Goal: Check status

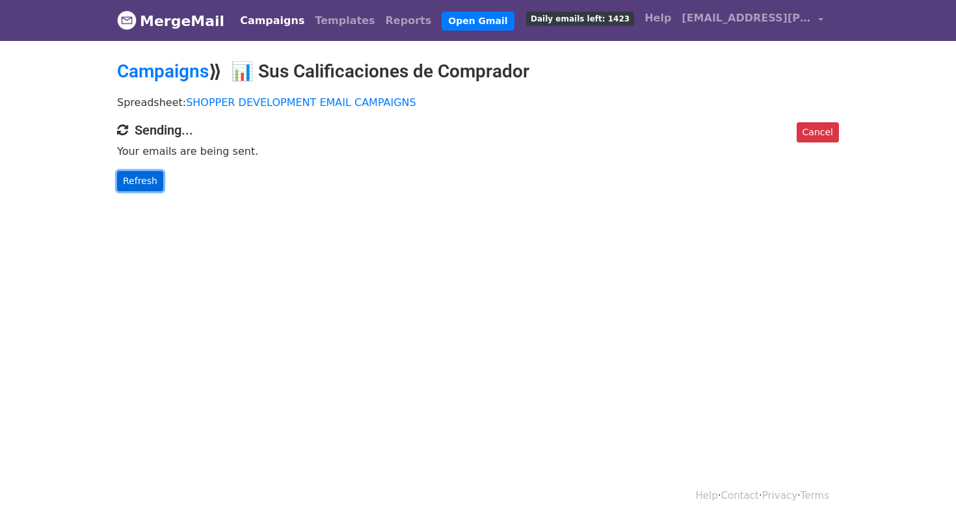
click at [132, 181] on link "Refresh" at bounding box center [140, 181] width 46 height 20
click at [130, 191] on body "MergeMail Campaigns Templates Reports Open Gmail Daily emails left: 1105 Help q…" at bounding box center [478, 121] width 956 height 243
click at [135, 185] on link "Refresh" at bounding box center [140, 181] width 46 height 20
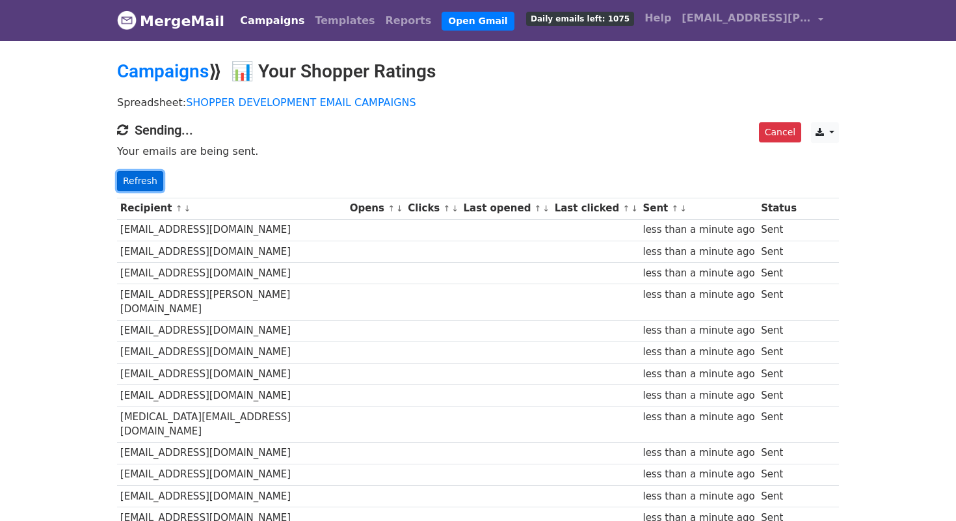
click at [146, 183] on link "Refresh" at bounding box center [140, 181] width 46 height 20
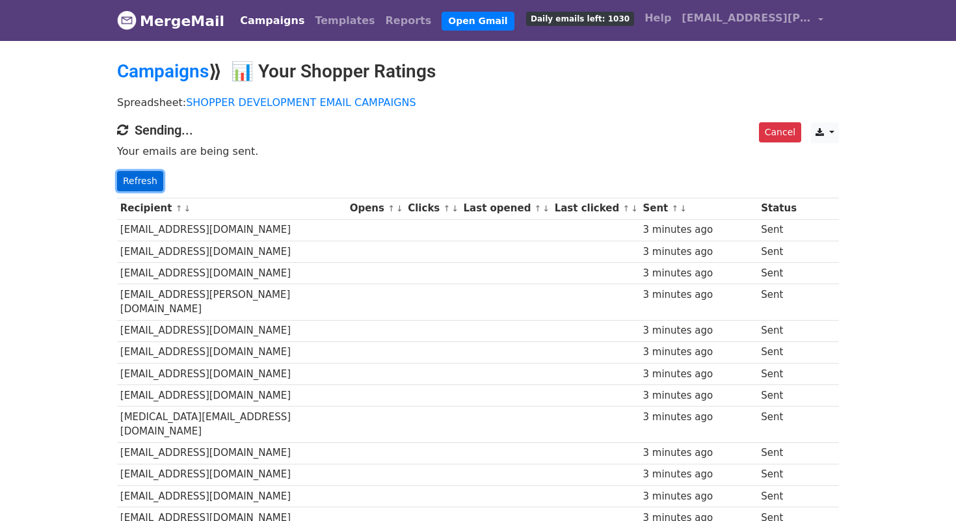
click at [137, 187] on link "Refresh" at bounding box center [140, 181] width 46 height 20
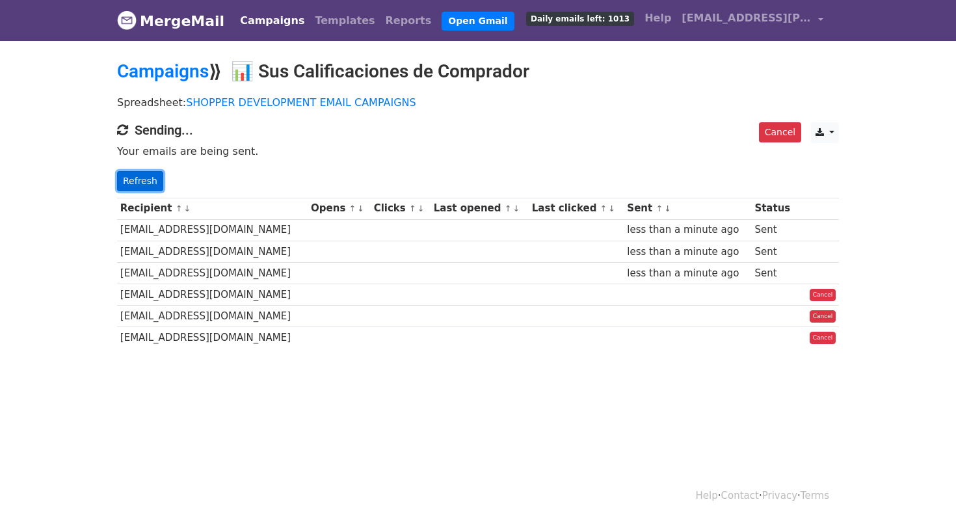
click at [136, 180] on link "Refresh" at bounding box center [140, 181] width 46 height 20
click at [138, 180] on link "Refresh" at bounding box center [140, 181] width 46 height 20
